Goal: Complete application form

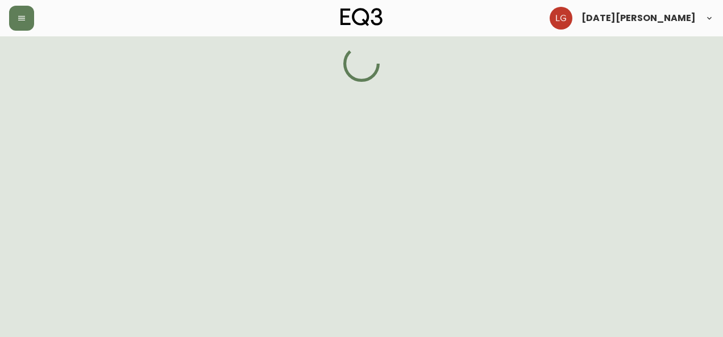
select select "BC"
select select "CA"
select select "CA_EN"
select select "Other"
select select "Interior Designer"
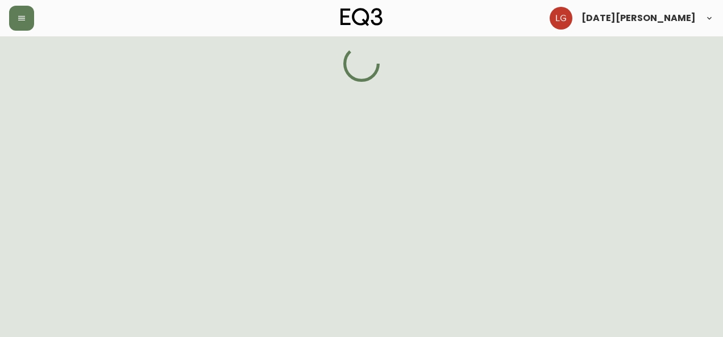
select select "false"
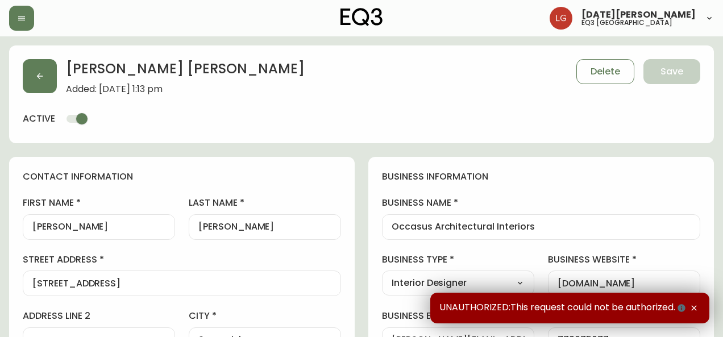
type input "EQ3 [GEOGRAPHIC_DATA]"
select select "cjw10z96p001r6gs00juufhhe"
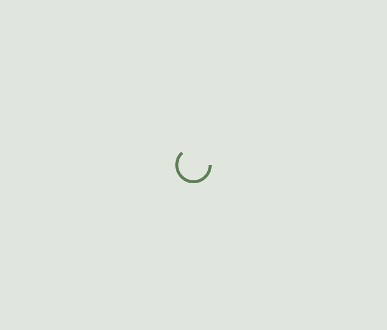
select select "BC"
select select "CA"
select select "CA_EN"
select select "Social Media"
select select "Other"
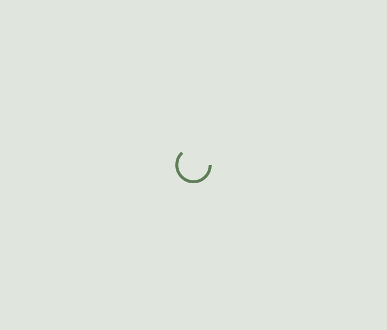
select select "false"
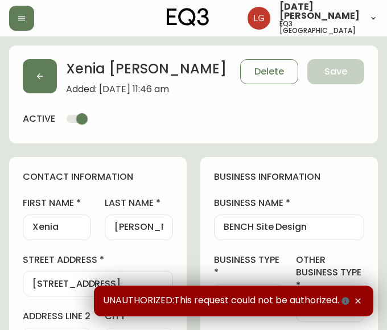
type input "EQ3 [GEOGRAPHIC_DATA]"
select select "cjw10z96p001r6gs00juufhhe"
